Goal: Task Accomplishment & Management: Complete application form

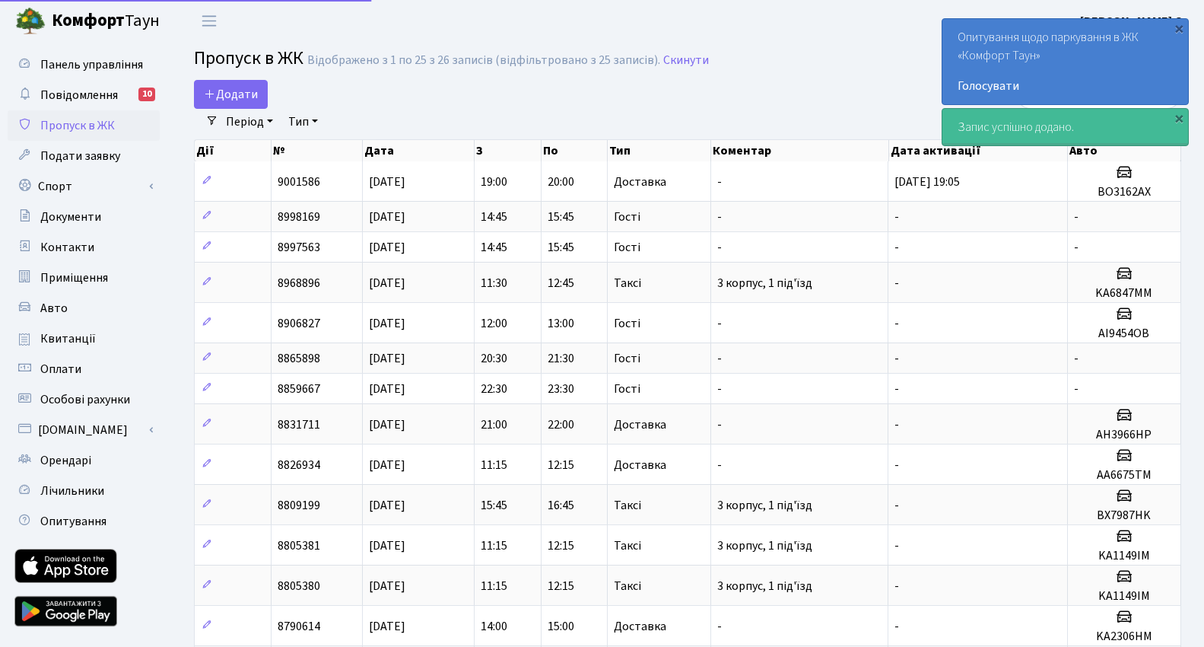
select select "25"
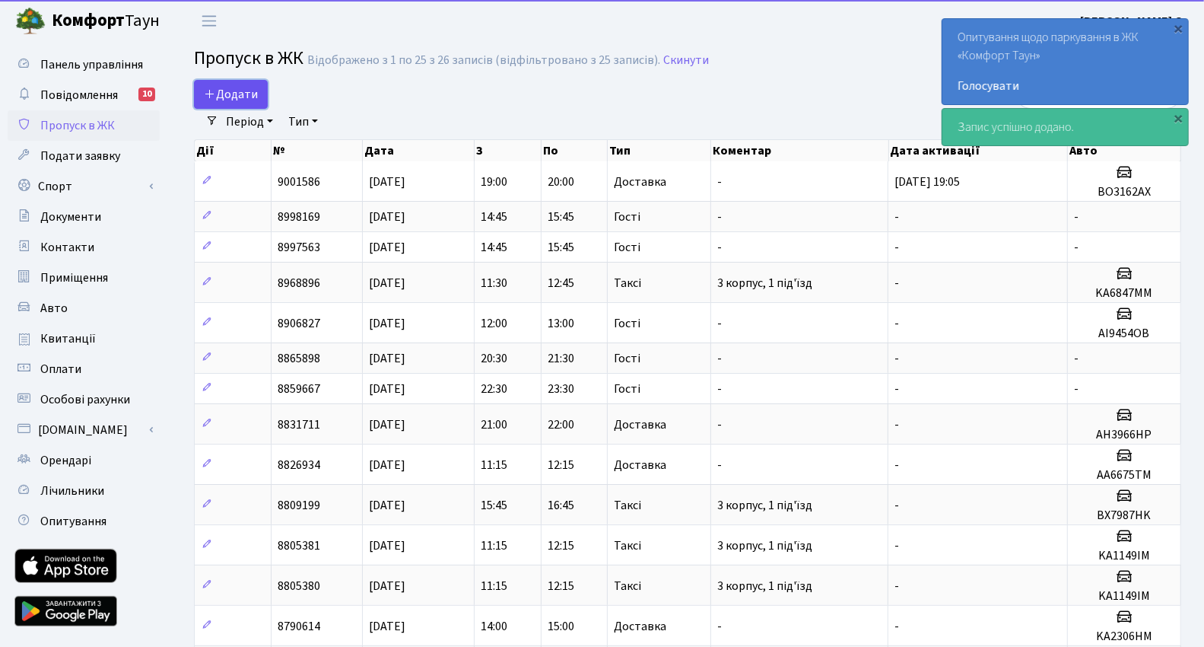
click at [250, 91] on span "Додати" at bounding box center [231, 94] width 54 height 17
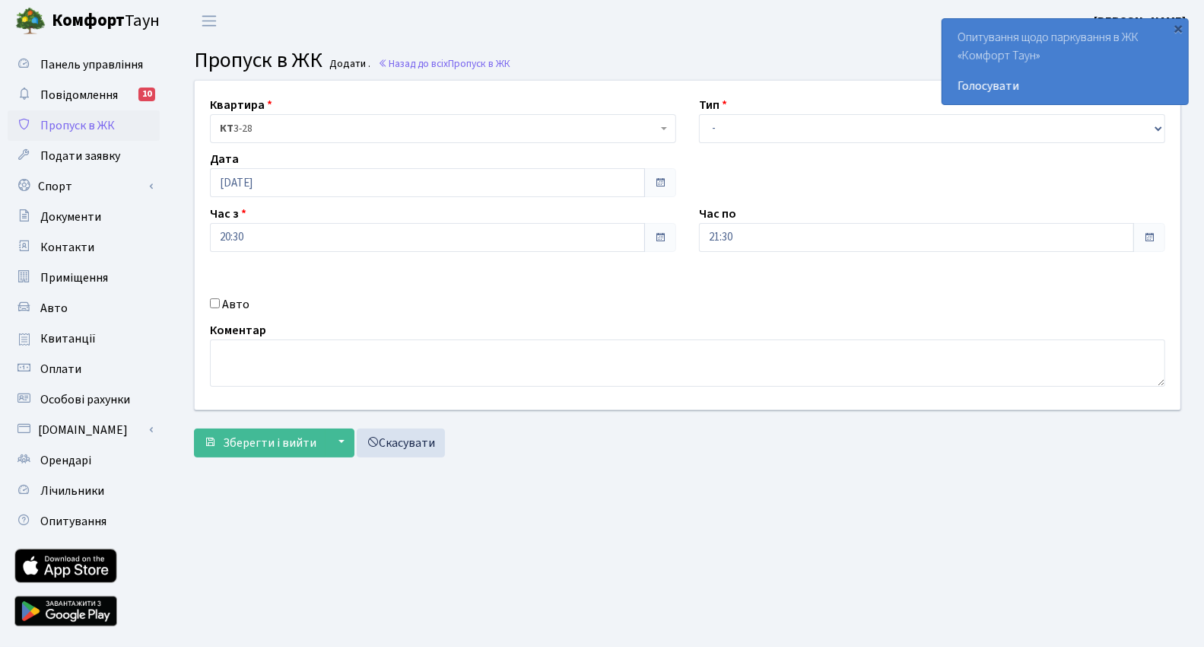
click at [215, 297] on div "Авто" at bounding box center [443, 304] width 489 height 18
click at [212, 306] on input "Авто" at bounding box center [215, 303] width 10 height 10
checkbox input "true"
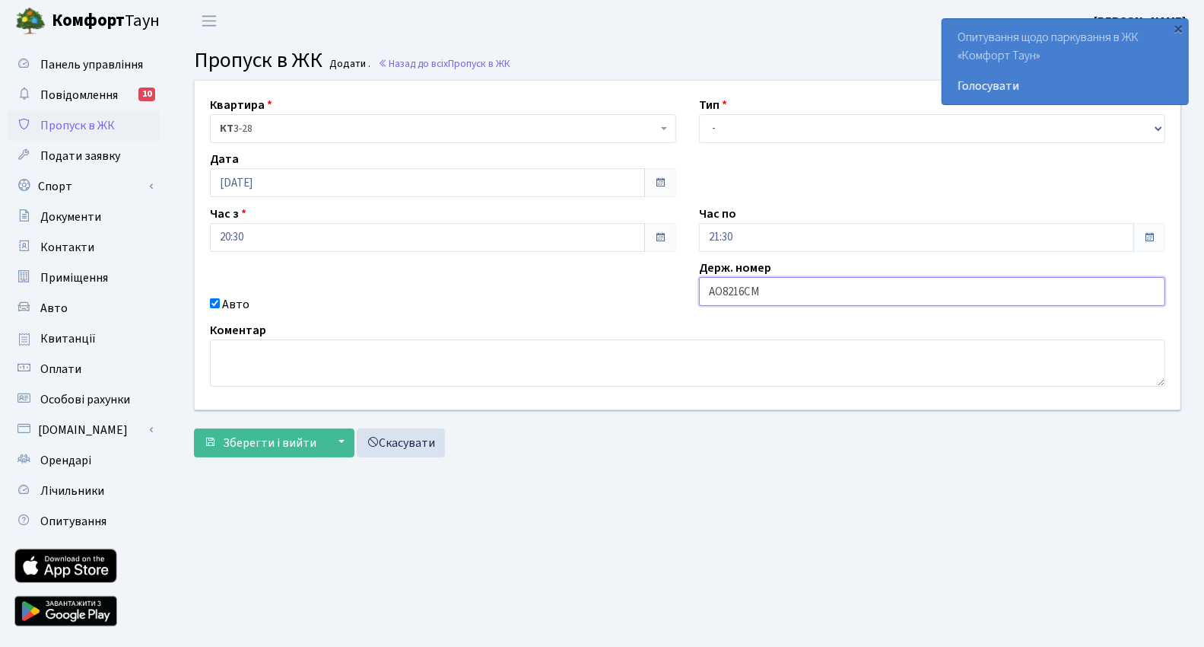
type input "AO8216CM"
click at [772, 453] on div "Зберегти і вийти ▼ Зберегти та продовжити редагування Зберегти та створити Скас…" at bounding box center [688, 442] width 988 height 29
click at [1178, 29] on div "×" at bounding box center [1179, 28] width 15 height 15
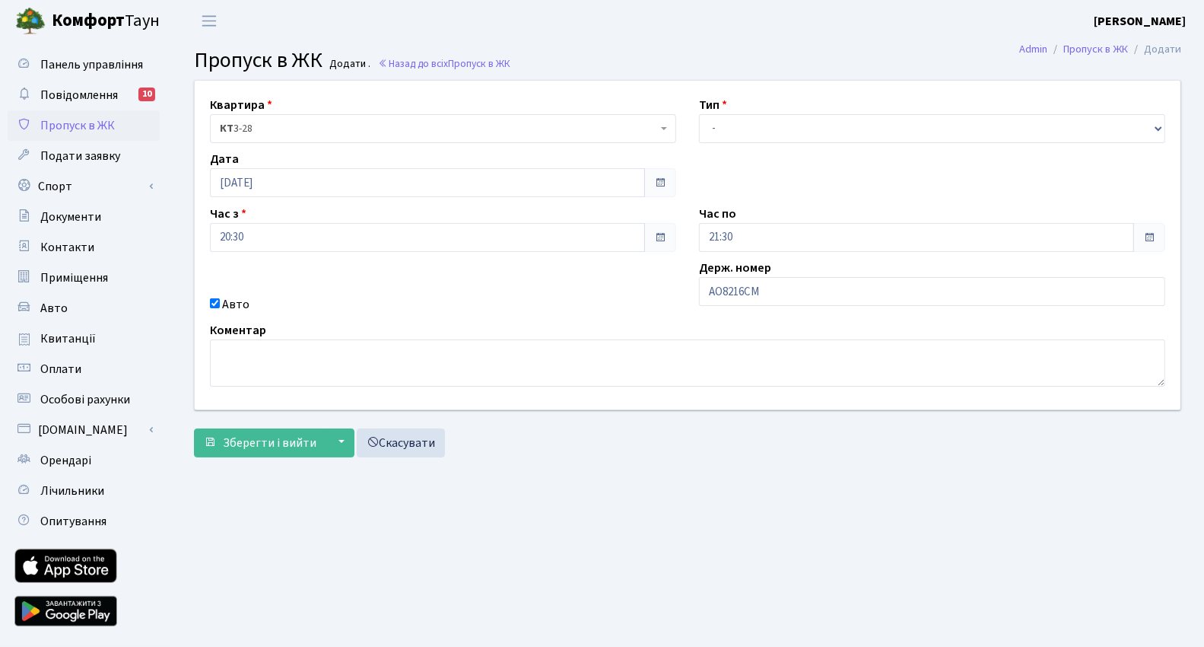
drag, startPoint x: 787, startPoint y: 472, endPoint x: 525, endPoint y: 482, distance: 262.7
click at [637, 518] on main "Admin Пропуск в ЖК Додати Пропуск в ЖК Додати . Назад до всіх Пропуск в ЖК Квар…" at bounding box center [687, 344] width 1033 height 605
click at [282, 437] on span "Зберегти і вийти" at bounding box center [270, 442] width 94 height 17
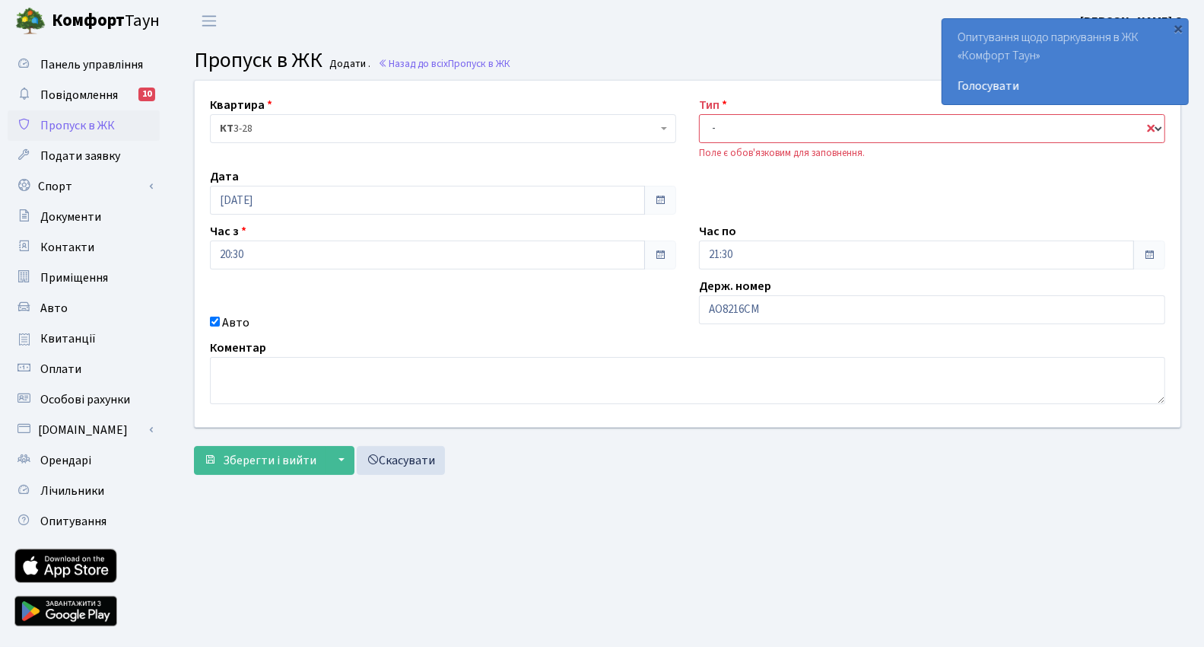
click at [797, 124] on select "- Доставка Таксі Гості Сервіс" at bounding box center [932, 128] width 466 height 29
select select "3"
click at [699, 114] on select "- Доставка Таксі Гості Сервіс" at bounding box center [932, 128] width 466 height 29
click at [250, 452] on span "Зберегти і вийти" at bounding box center [270, 460] width 94 height 17
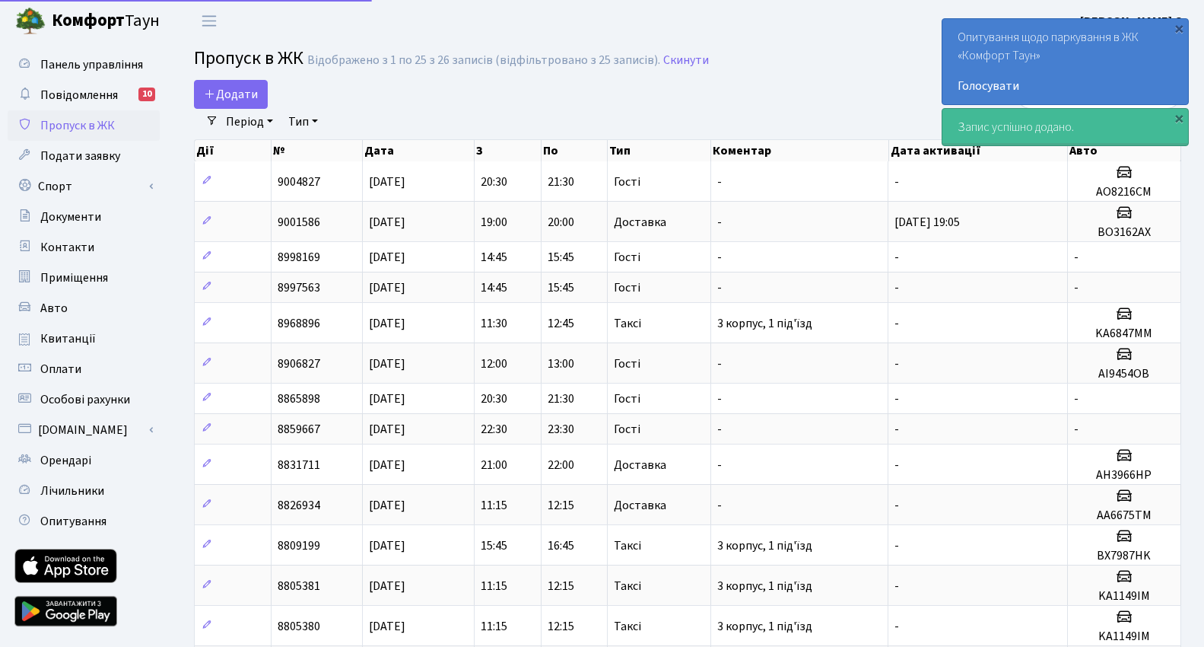
select select "25"
